Goal: Find specific page/section: Find specific page/section

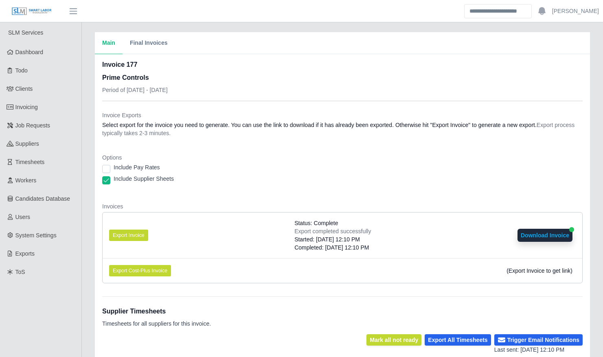
scroll to position [189, 0]
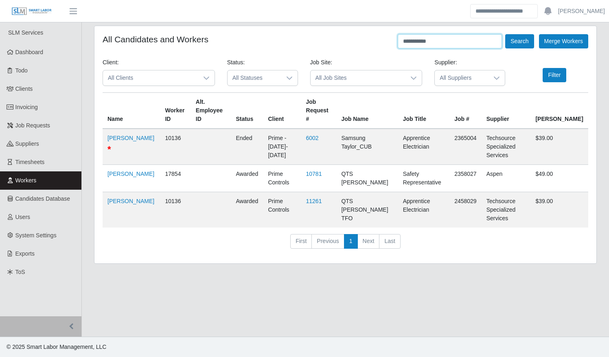
drag, startPoint x: 455, startPoint y: 42, endPoint x: 367, endPoint y: 37, distance: 88.9
click at [367, 38] on div "**********" at bounding box center [346, 41] width 486 height 14
click at [506, 34] on button "Search" at bounding box center [520, 41] width 29 height 14
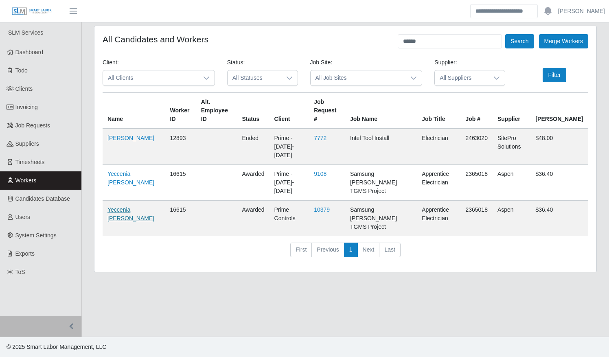
click at [129, 207] on link "Yeccenia Aponte" at bounding box center [131, 214] width 47 height 15
drag, startPoint x: 427, startPoint y: 42, endPoint x: 345, endPoint y: 40, distance: 81.9
click at [347, 40] on div "All Candidates and Workers ****** Search Merge Workers" at bounding box center [346, 41] width 486 height 14
click at [506, 34] on button "Search" at bounding box center [520, 41] width 29 height 14
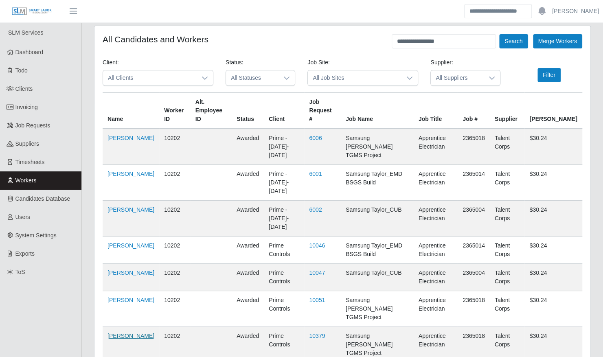
click at [119, 333] on link "Alejandra Gonzalez" at bounding box center [131, 336] width 47 height 7
drag, startPoint x: 455, startPoint y: 41, endPoint x: 362, endPoint y: 38, distance: 92.9
click at [362, 38] on div "**********" at bounding box center [343, 41] width 480 height 14
click at [499, 34] on button "Search" at bounding box center [513, 41] width 29 height 14
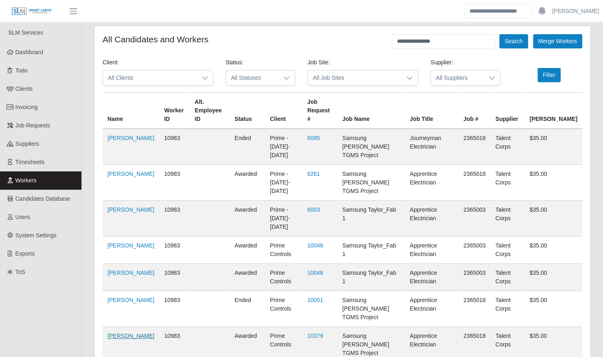
click at [117, 333] on link "Cesar Molletones" at bounding box center [131, 336] width 47 height 7
drag, startPoint x: 451, startPoint y: 41, endPoint x: 375, endPoint y: 38, distance: 75.8
click at [376, 39] on div "**********" at bounding box center [343, 41] width 480 height 14
click at [499, 34] on button "Search" at bounding box center [513, 41] width 29 height 14
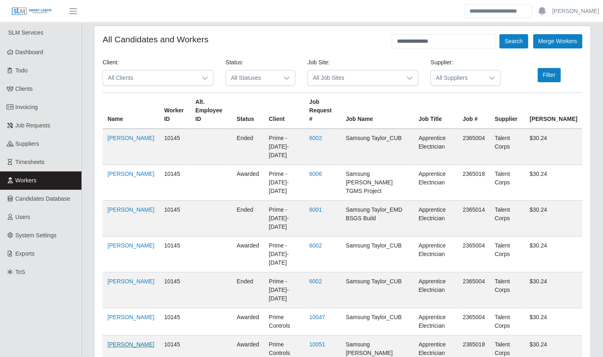
click at [124, 341] on link "Danisha Pacheco" at bounding box center [131, 344] width 47 height 7
drag, startPoint x: 447, startPoint y: 39, endPoint x: 342, endPoint y: 39, distance: 105.5
click at [342, 39] on div "**********" at bounding box center [343, 41] width 480 height 14
click at [499, 34] on button "Search" at bounding box center [513, 41] width 29 height 14
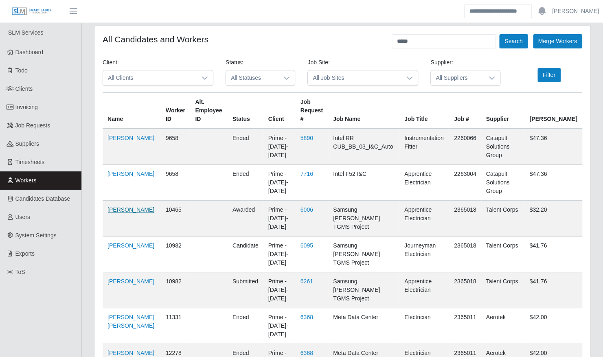
click at [120, 210] on link "Felix Osario" at bounding box center [131, 210] width 47 height 7
drag, startPoint x: 416, startPoint y: 38, endPoint x: 368, endPoint y: 40, distance: 48.1
click at [370, 41] on div "All Candidates and Workers ***** Search Merge Workers" at bounding box center [343, 41] width 480 height 14
type input "**********"
click at [499, 34] on button "Search" at bounding box center [513, 41] width 29 height 14
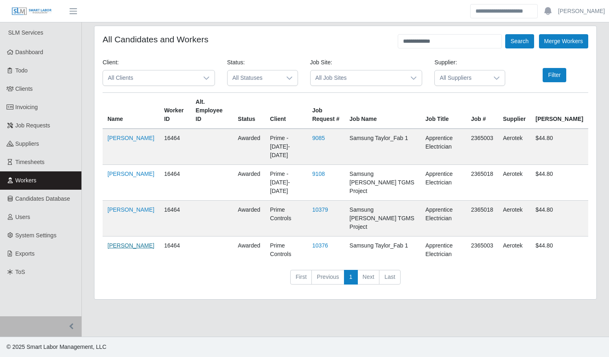
click at [117, 242] on link "Jose Inciarte" at bounding box center [131, 245] width 47 height 7
click at [108, 242] on link "Jose Inciarte" at bounding box center [131, 245] width 47 height 7
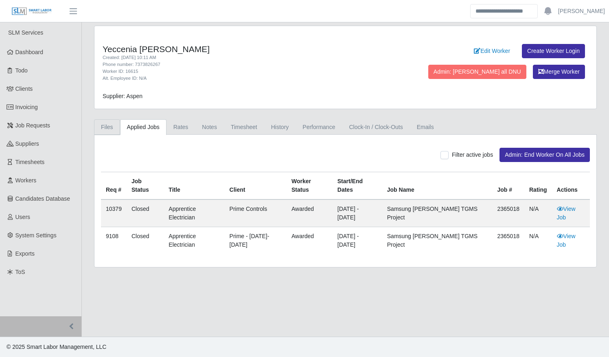
click at [105, 126] on link "Files" at bounding box center [107, 127] width 26 height 16
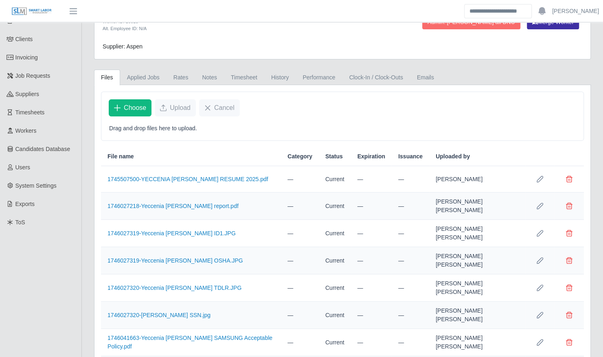
scroll to position [147, 0]
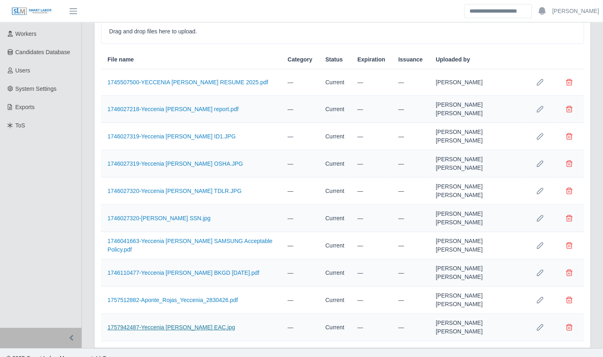
click at [169, 324] on link "1757942487-Yeccenia Aponte EAC.jpg" at bounding box center [172, 327] width 128 height 7
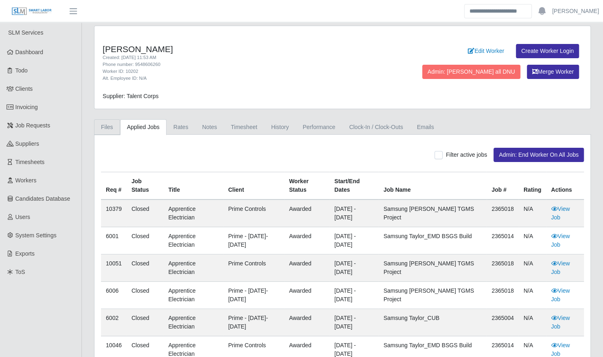
click at [106, 126] on link "Files" at bounding box center [107, 127] width 26 height 16
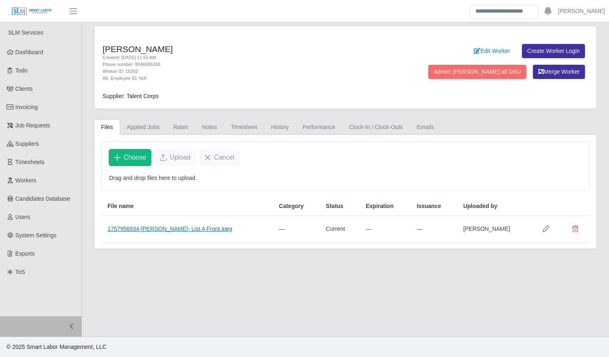
click at [177, 230] on link "1757956934-Alejandra Gonzalez- List A Front.jpeg" at bounding box center [170, 229] width 125 height 7
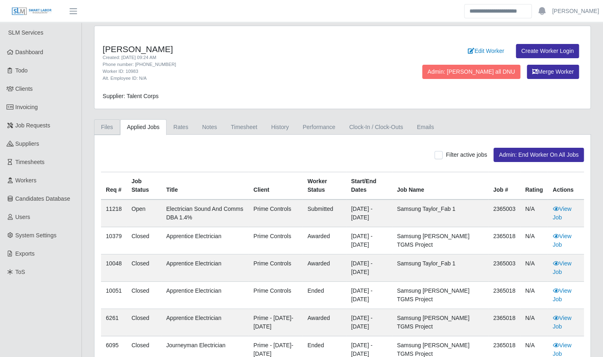
click at [104, 128] on link "Files" at bounding box center [107, 127] width 26 height 16
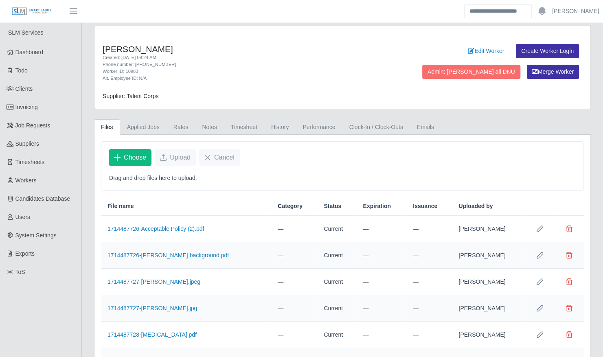
scroll to position [68, 0]
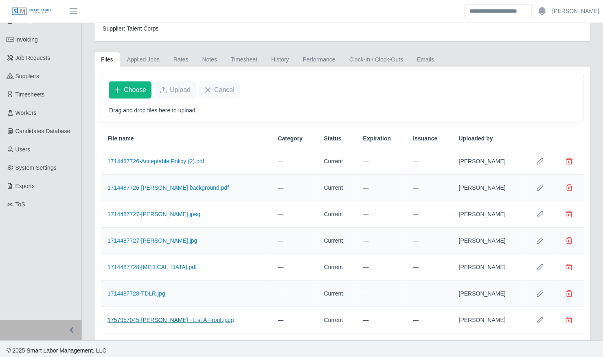
click at [160, 317] on link "1757957045-Cesar Molletones - List A Front.jpeg" at bounding box center [171, 320] width 127 height 7
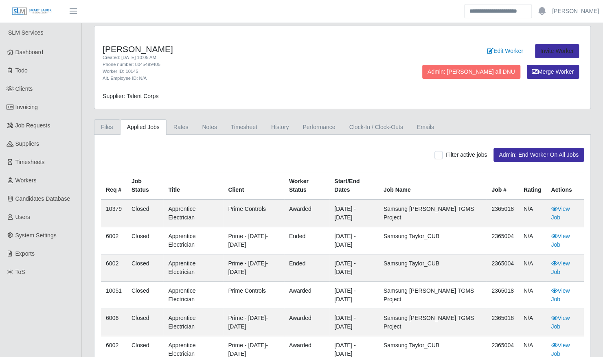
drag, startPoint x: 110, startPoint y: 129, endPoint x: 123, endPoint y: 140, distance: 17.1
click at [110, 129] on link "Files" at bounding box center [107, 127] width 26 height 16
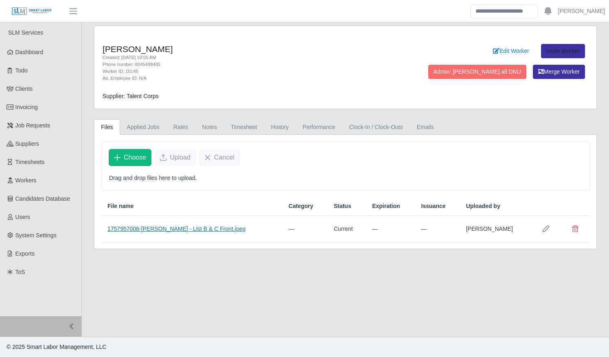
click at [177, 227] on link "1757957008-Danisha Pacheco - List B & C Front.jpeg" at bounding box center [177, 229] width 138 height 7
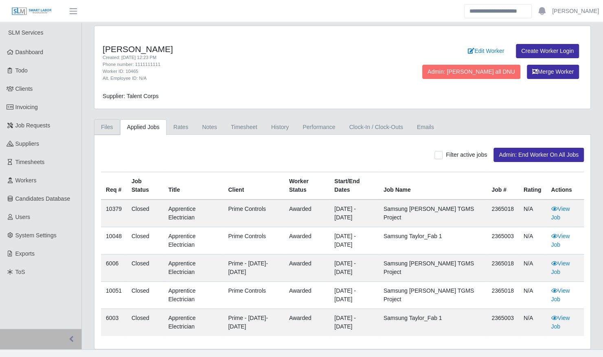
click at [107, 122] on link "Files" at bounding box center [107, 127] width 26 height 16
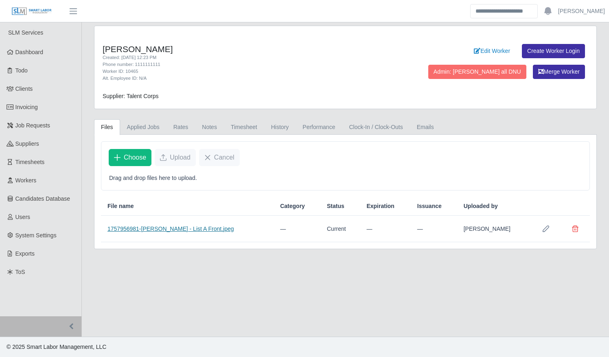
click at [147, 227] on link "1757956981-[PERSON_NAME] - List A Front.jpeg" at bounding box center [171, 229] width 127 height 7
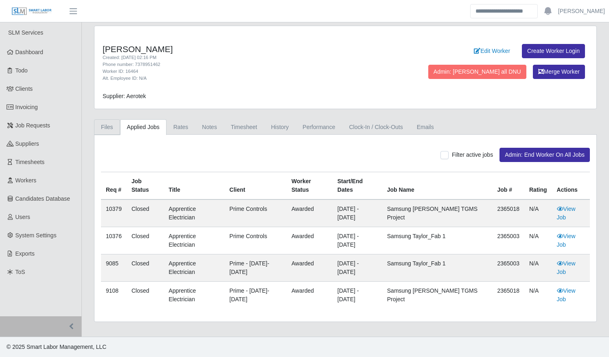
click at [107, 129] on link "Files" at bounding box center [107, 127] width 26 height 16
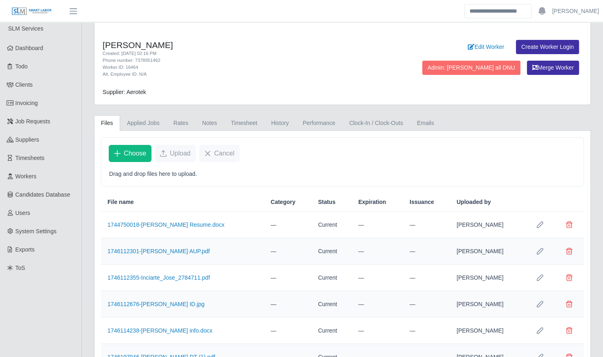
scroll to position [68, 0]
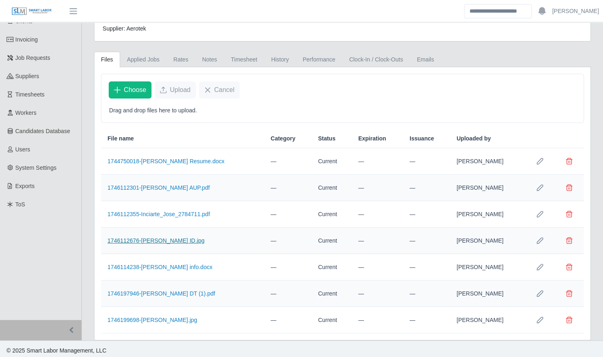
click at [156, 240] on link "1746112676-[PERSON_NAME] ID.jpg" at bounding box center [156, 241] width 97 height 7
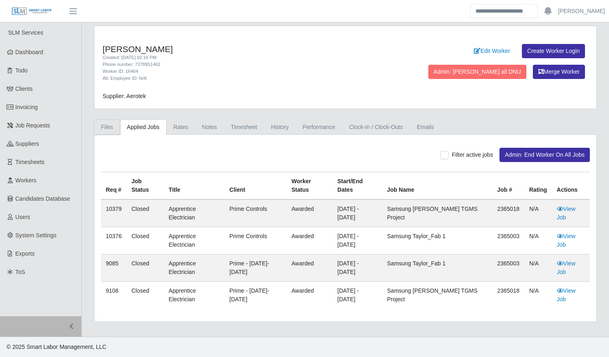
drag, startPoint x: 105, startPoint y: 125, endPoint x: 142, endPoint y: 141, distance: 39.8
click at [105, 125] on link "Files" at bounding box center [107, 127] width 26 height 16
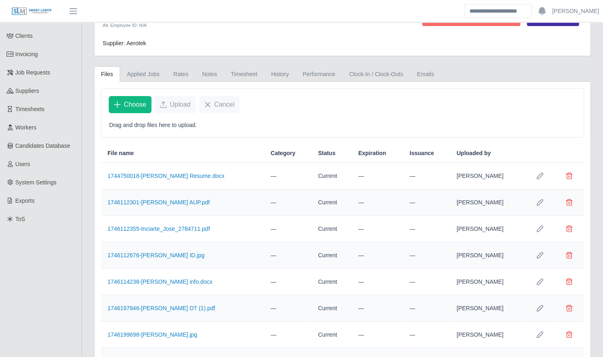
scroll to position [121, 0]
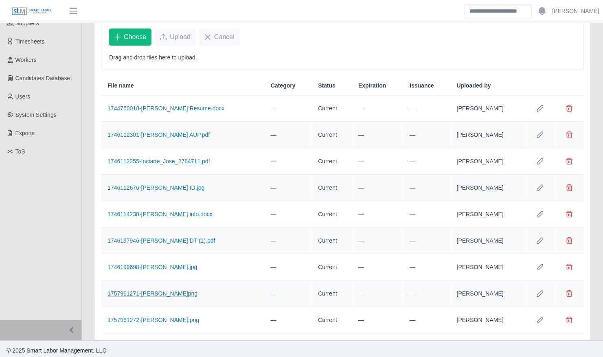
click at [149, 290] on link "1757961271-[PERSON_NAME]png" at bounding box center [153, 293] width 90 height 7
